Goal: Check status: Check status

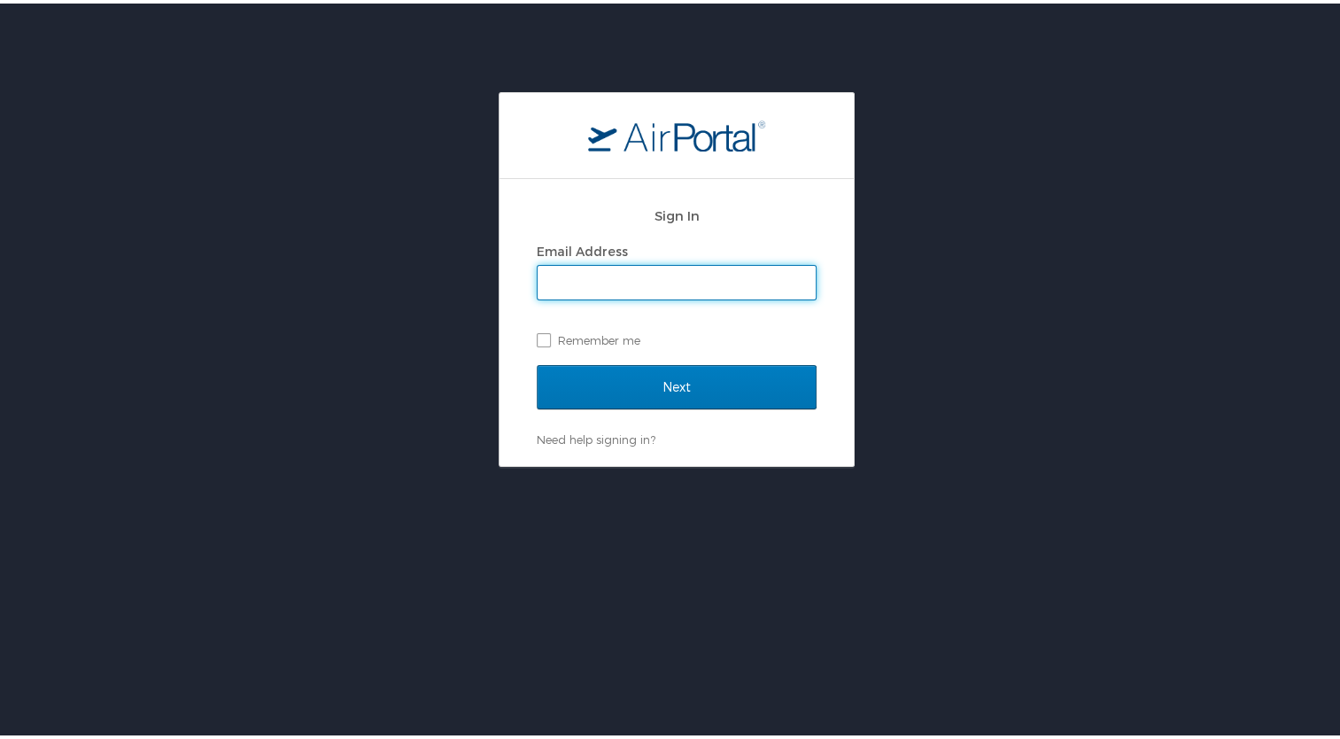
click at [583, 282] on input "Email Address" at bounding box center [677, 279] width 278 height 34
type input "mcgrathm@ohio.edu"
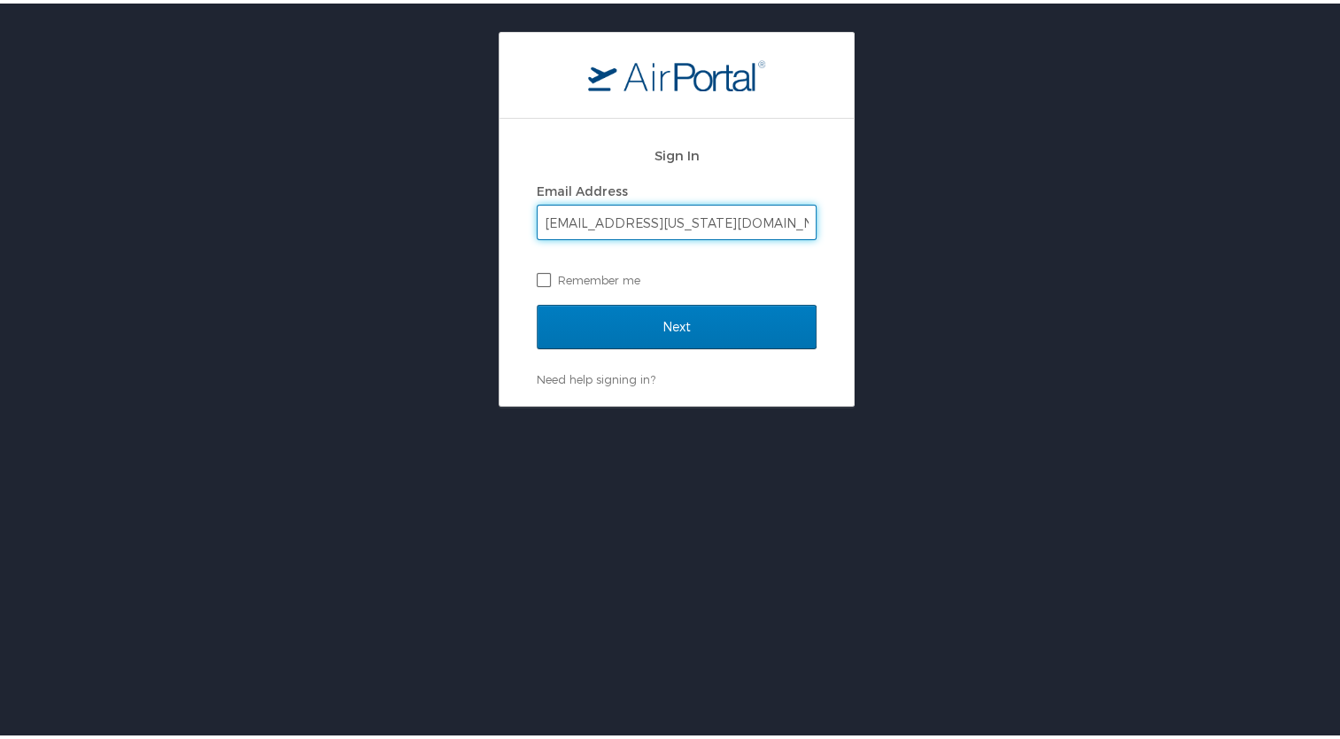
scroll to position [89, 0]
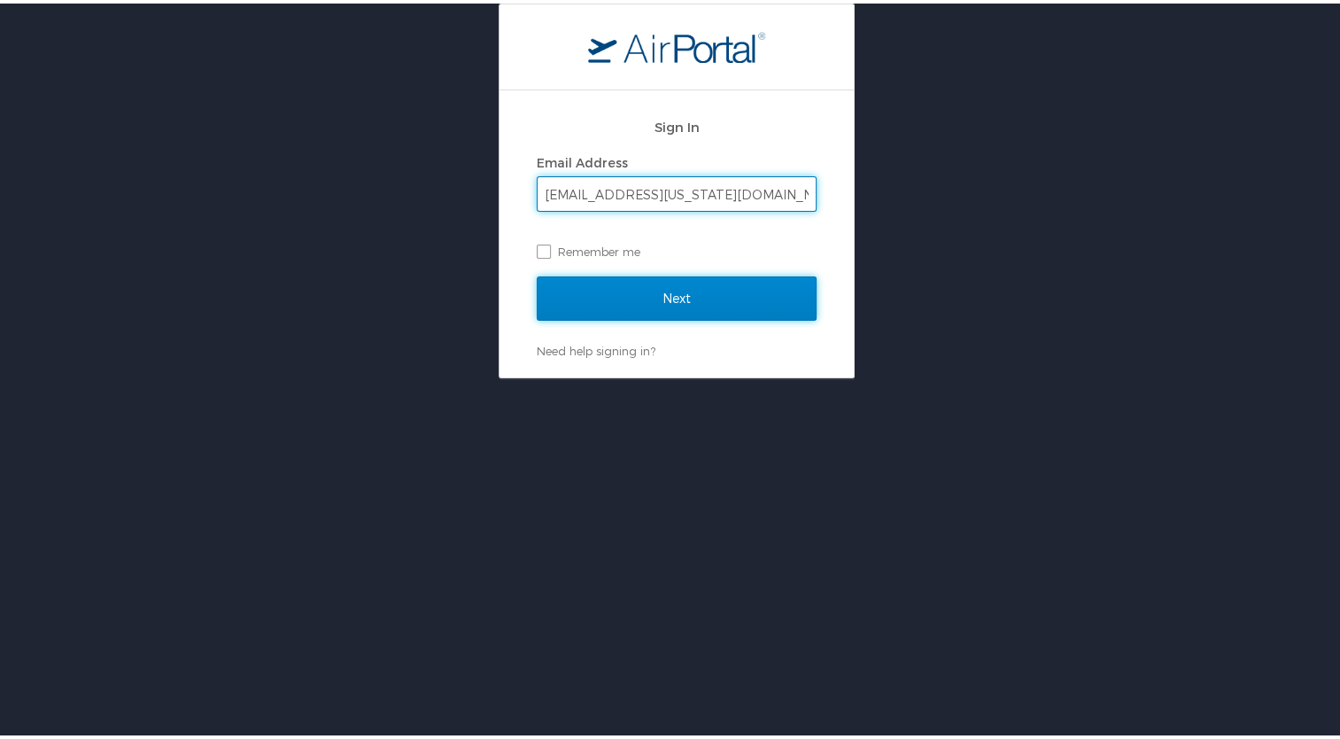
click at [656, 293] on input "Next" at bounding box center [677, 295] width 280 height 44
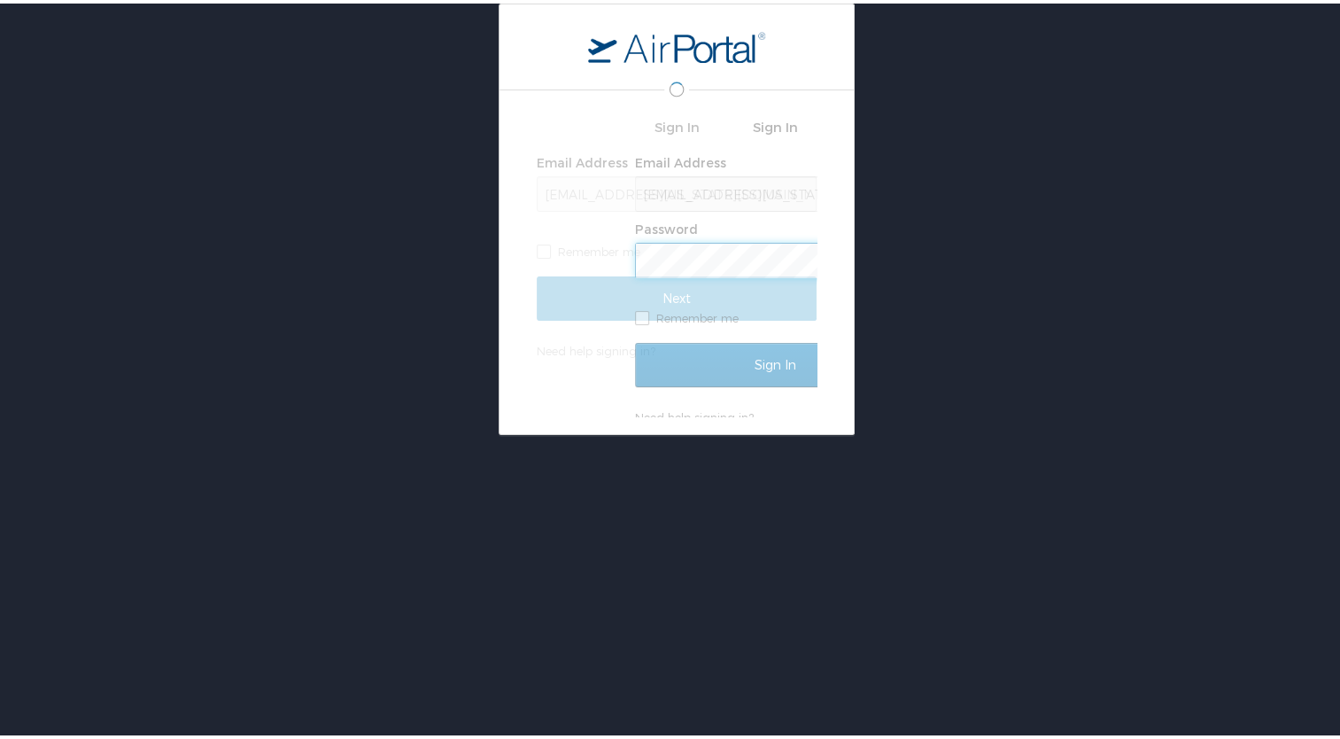
scroll to position [0, 0]
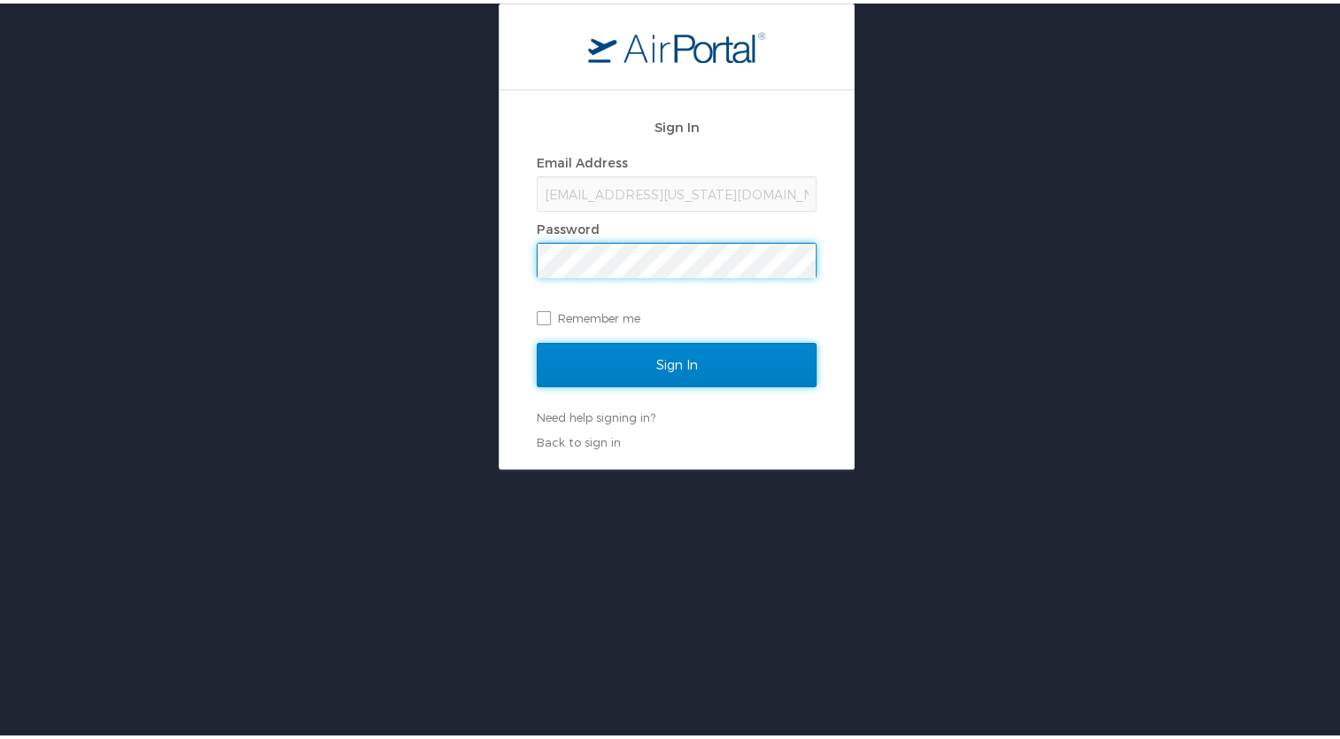
click at [554, 356] on input "Sign In" at bounding box center [677, 361] width 280 height 44
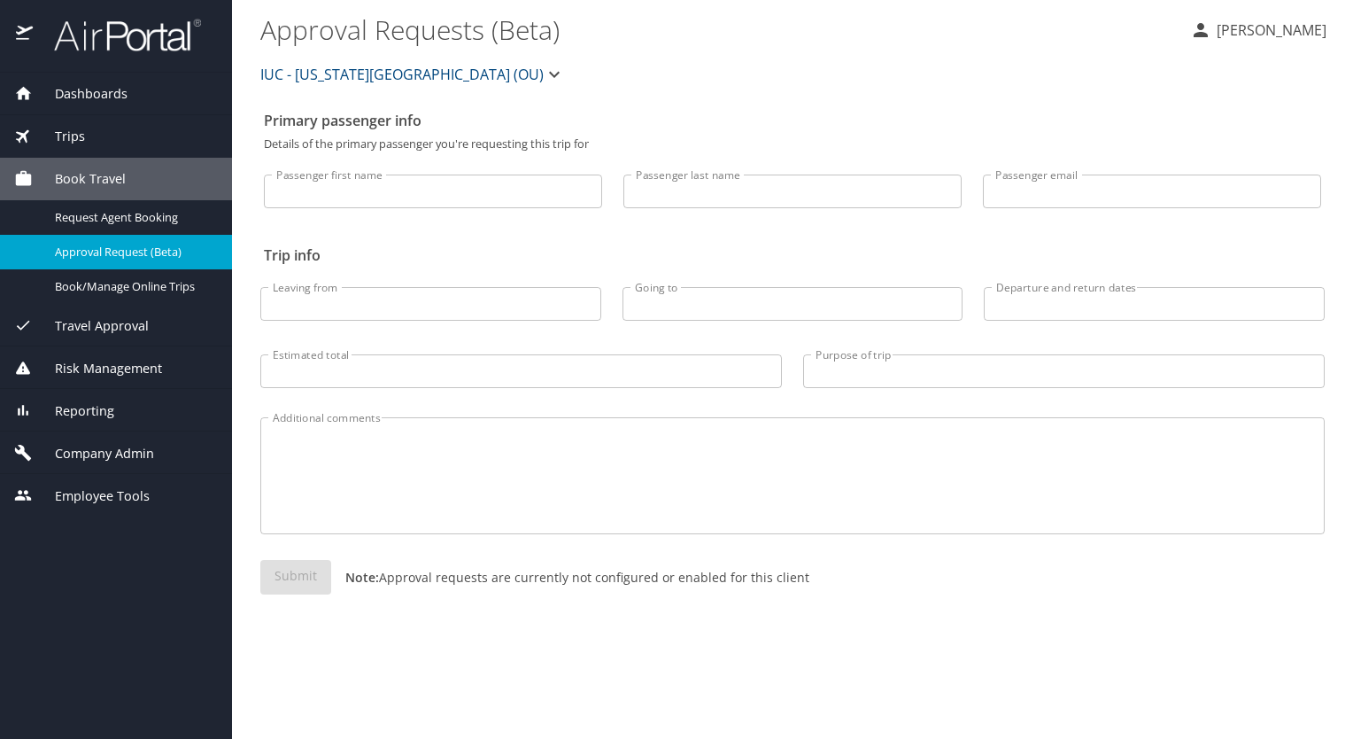
click at [65, 131] on span "Trips" at bounding box center [59, 136] width 52 height 19
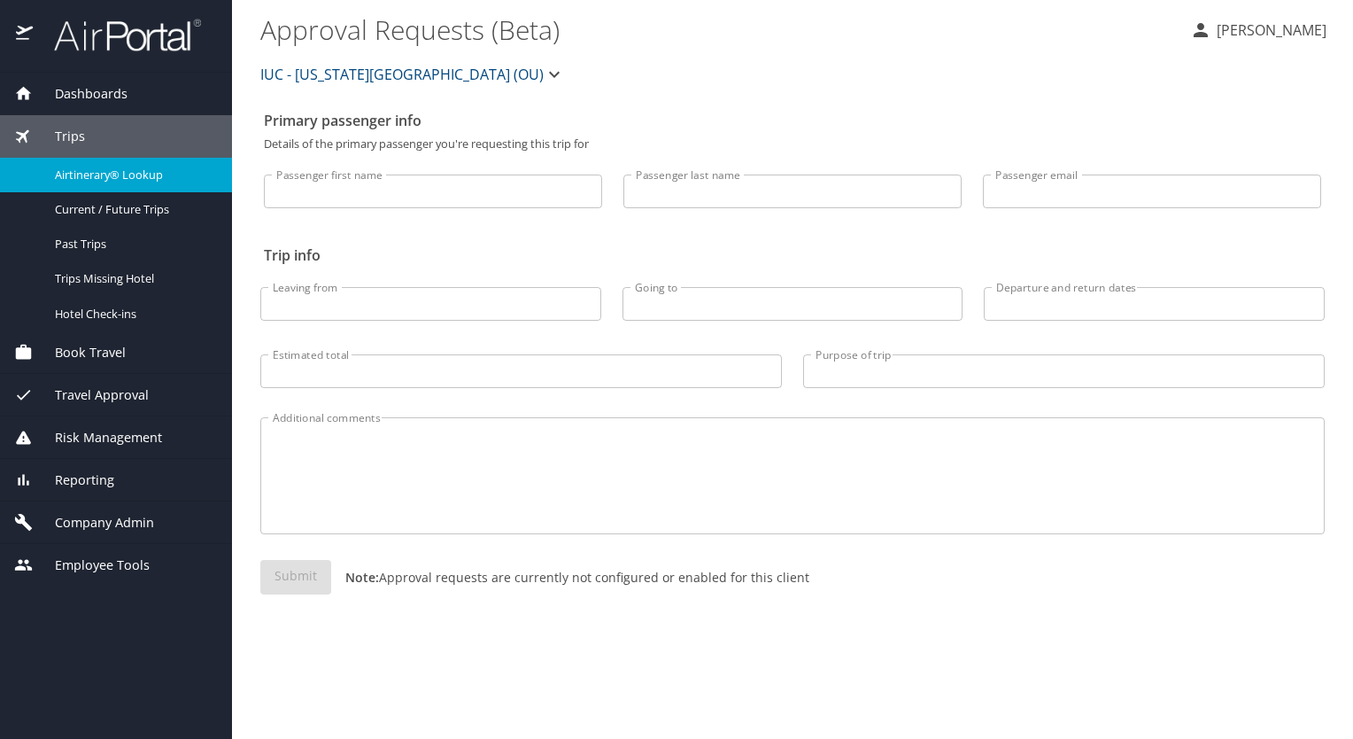
click at [76, 168] on span "Airtinerary® Lookup" at bounding box center [133, 175] width 156 height 17
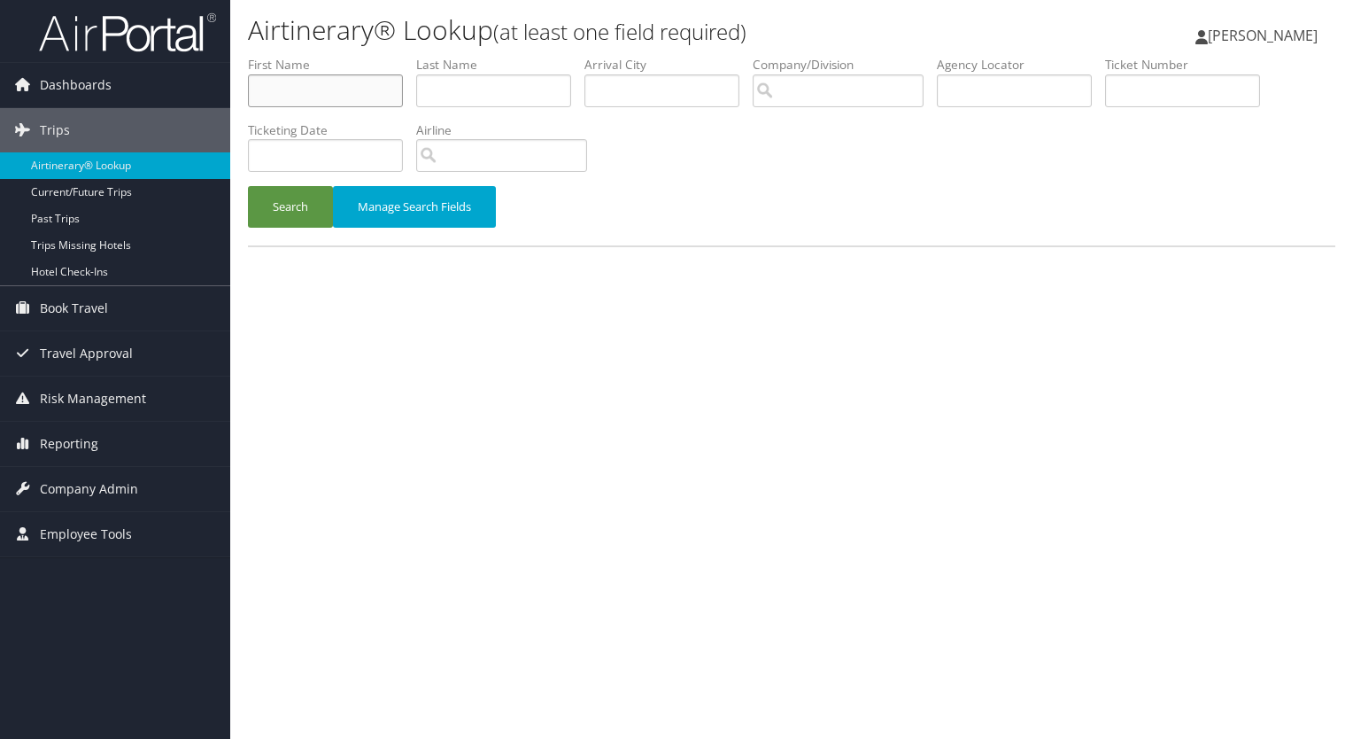
click at [290, 92] on input "text" at bounding box center [325, 90] width 155 height 33
type input "[PERSON_NAME]"
type input "smith"
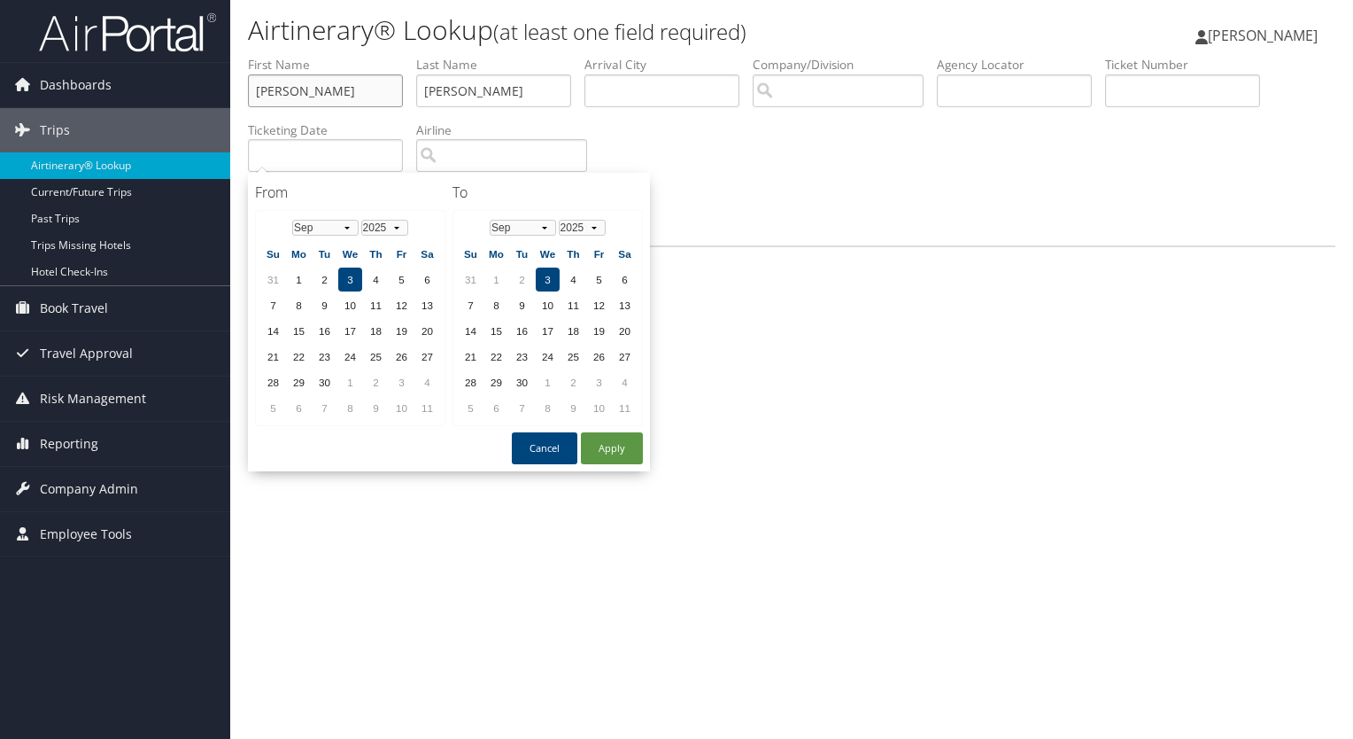
type input "arthur"
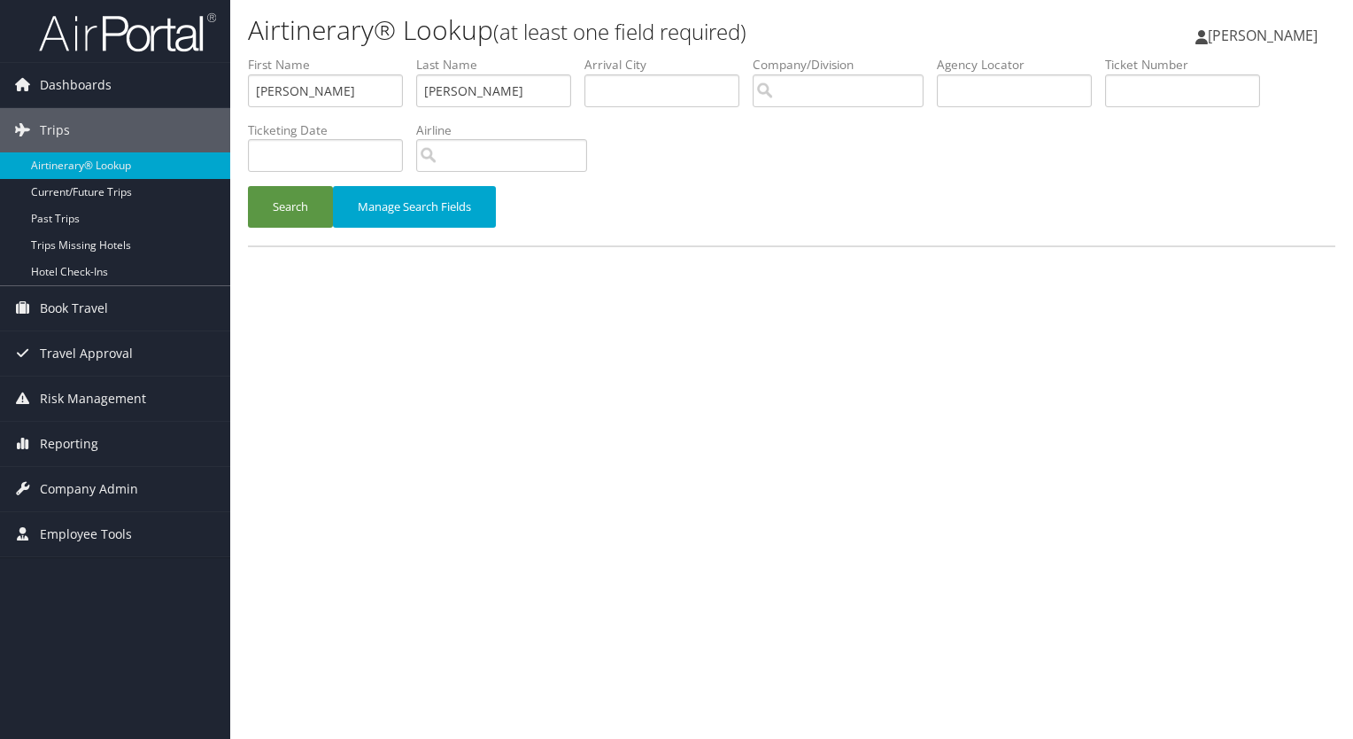
click at [787, 424] on div "Airtinerary® Lookup (at least one field required) Michelle McGrath Michelle McG…" at bounding box center [791, 369] width 1123 height 739
click at [303, 210] on button "Search" at bounding box center [290, 207] width 85 height 42
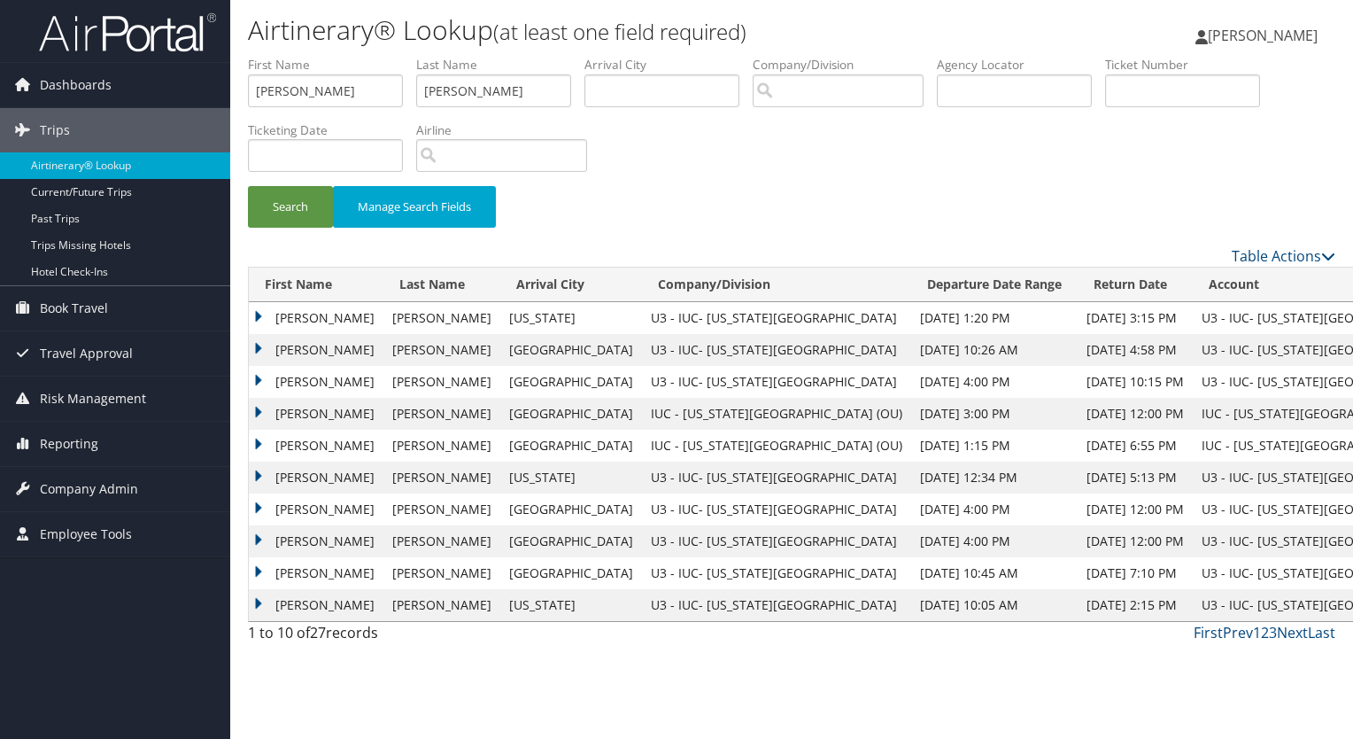
click at [258, 314] on td "ARTHUR REED" at bounding box center [316, 318] width 135 height 32
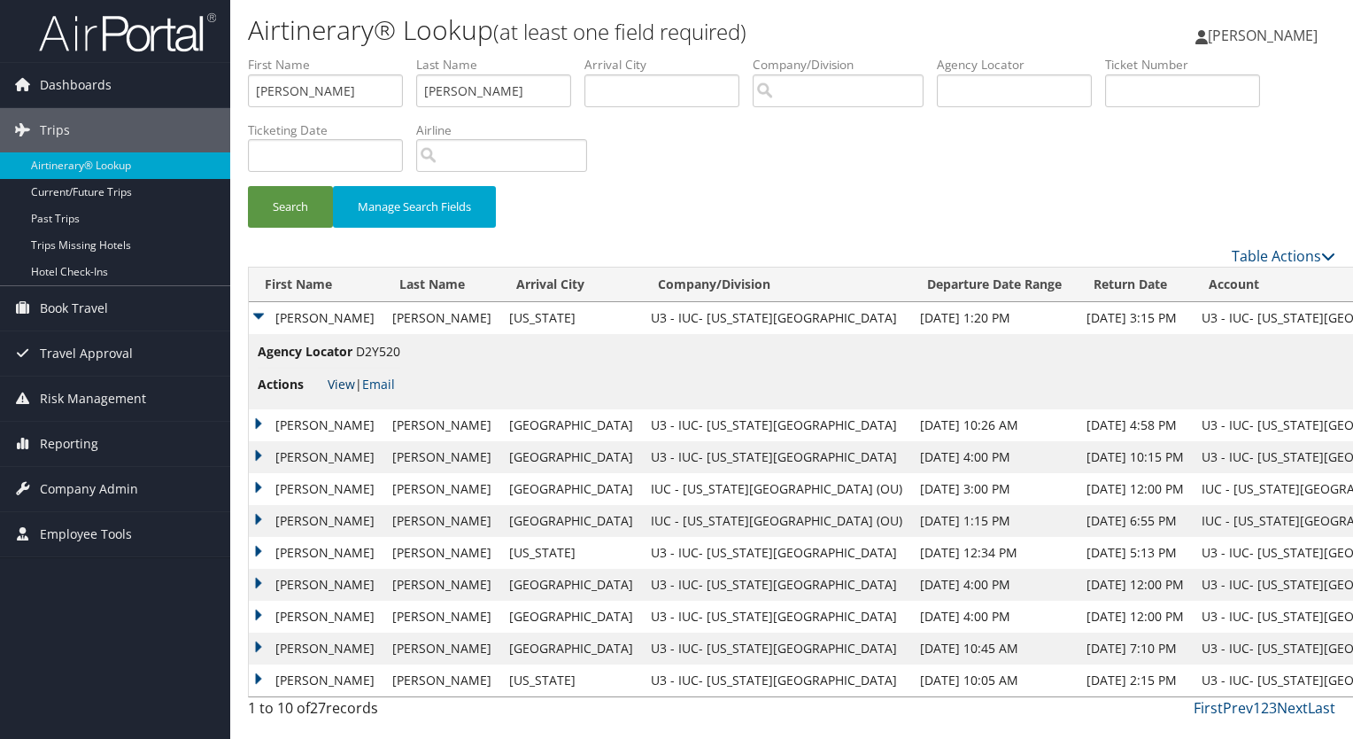
click at [337, 386] on link "View" at bounding box center [341, 384] width 27 height 17
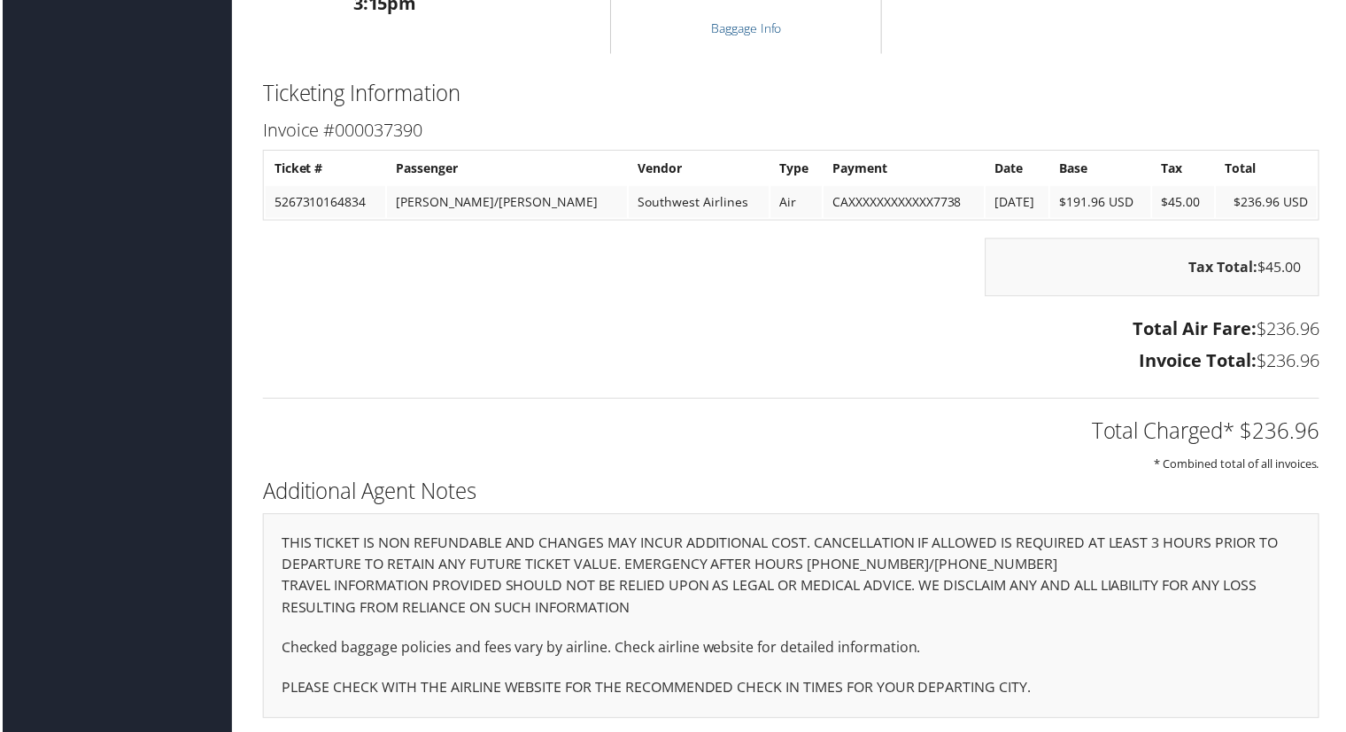
scroll to position [1472, 0]
